Goal: Transaction & Acquisition: Purchase product/service

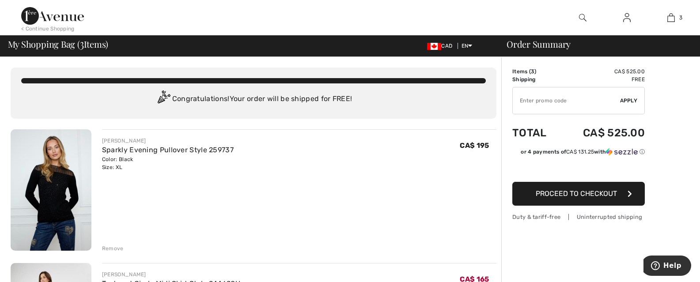
click at [562, 100] on input "TEXT" at bounding box center [566, 100] width 107 height 26
type input "EXTRA20"
click at [624, 99] on span "Apply" at bounding box center [629, 101] width 18 height 8
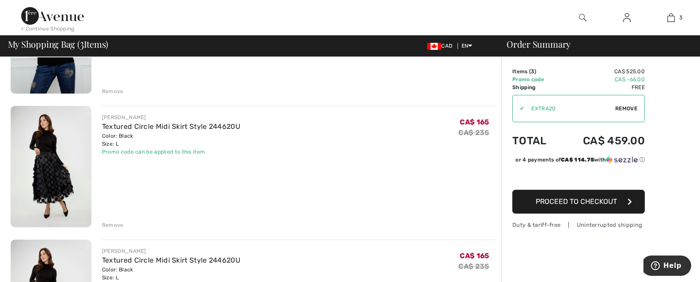
scroll to position [166, 0]
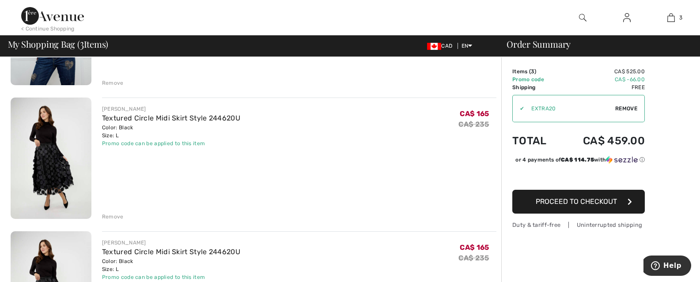
click at [116, 215] on div "Remove" at bounding box center [113, 217] width 22 height 8
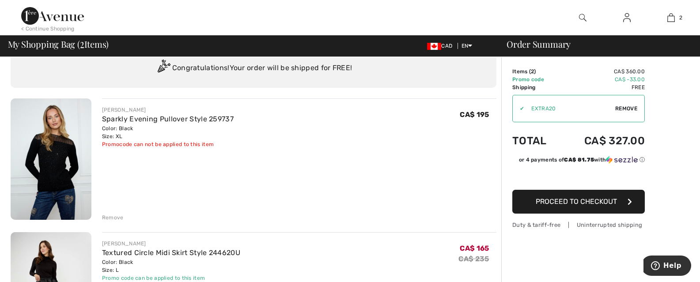
scroll to position [55, 0]
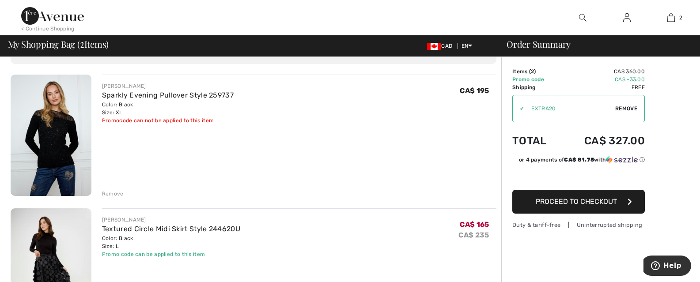
click at [123, 193] on div "Remove" at bounding box center [299, 193] width 394 height 10
click at [118, 193] on div "Remove" at bounding box center [113, 194] width 22 height 8
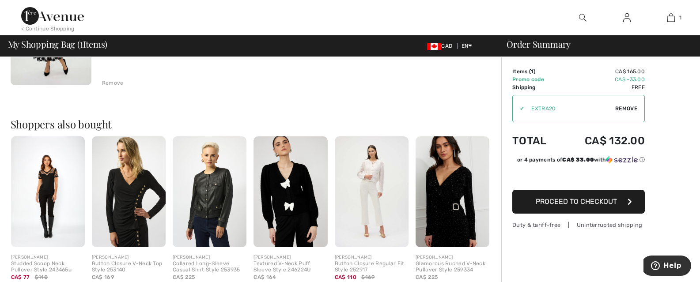
scroll to position [220, 0]
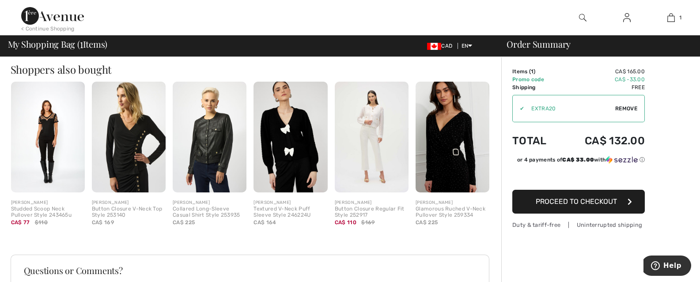
click at [300, 112] on img at bounding box center [290, 137] width 74 height 111
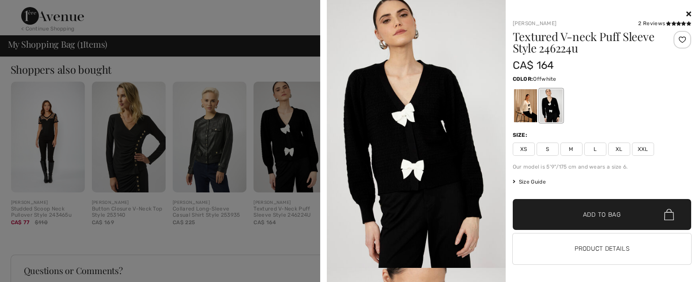
click at [519, 102] on div at bounding box center [525, 105] width 23 height 33
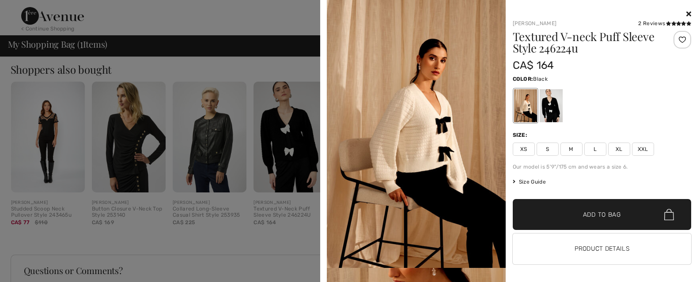
click at [545, 99] on div at bounding box center [550, 105] width 23 height 33
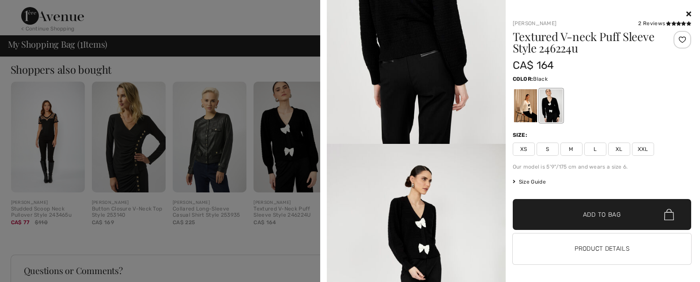
scroll to position [751, 0]
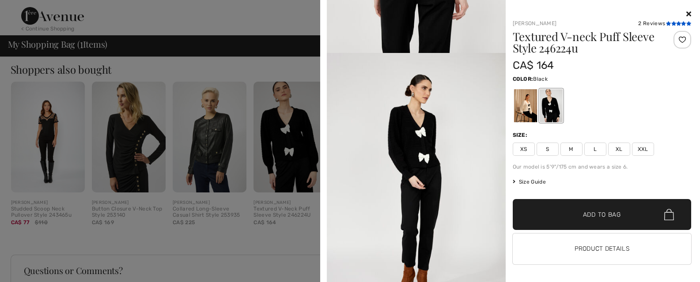
click at [681, 22] on icon at bounding box center [683, 23] width 5 height 4
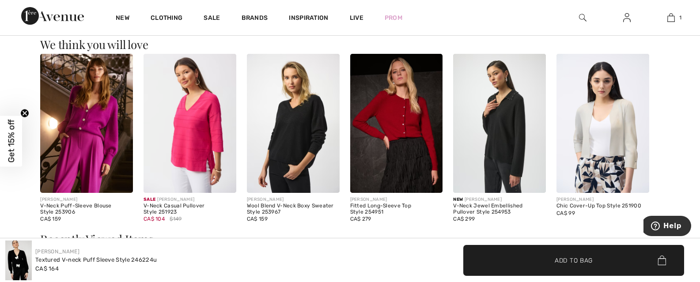
scroll to position [994, 0]
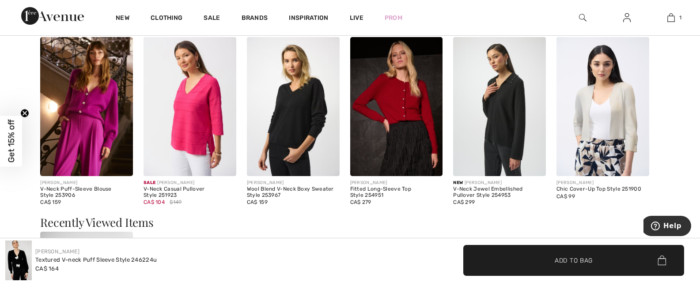
click at [105, 121] on img at bounding box center [86, 106] width 93 height 139
